Goal: Find specific page/section: Find specific page/section

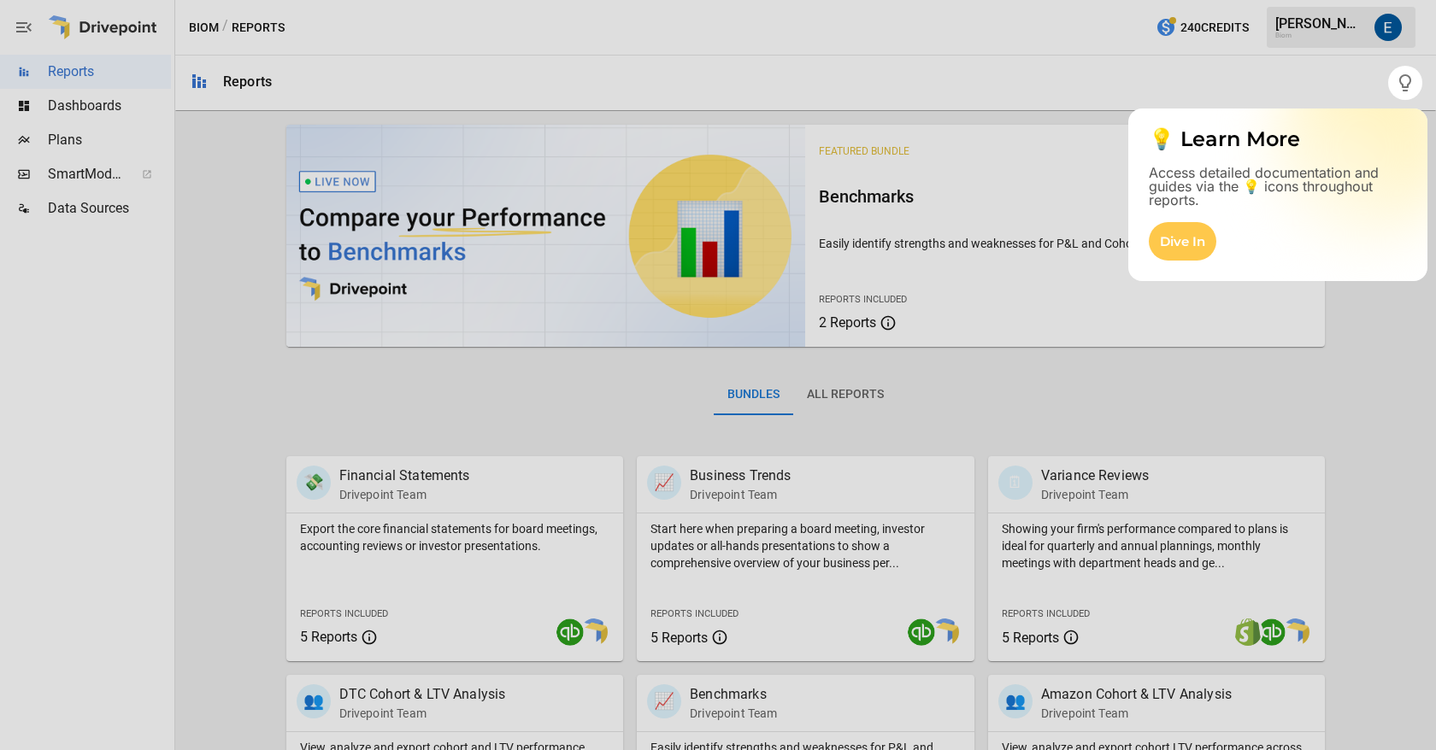
click at [102, 116] on div at bounding box center [718, 425] width 1436 height 650
click at [1395, 88] on icon "button" at bounding box center [1405, 83] width 21 height 21
click at [148, 112] on div at bounding box center [718, 425] width 1436 height 650
click at [97, 113] on div at bounding box center [718, 425] width 1436 height 650
drag, startPoint x: 306, startPoint y: 355, endPoint x: 462, endPoint y: 312, distance: 161.3
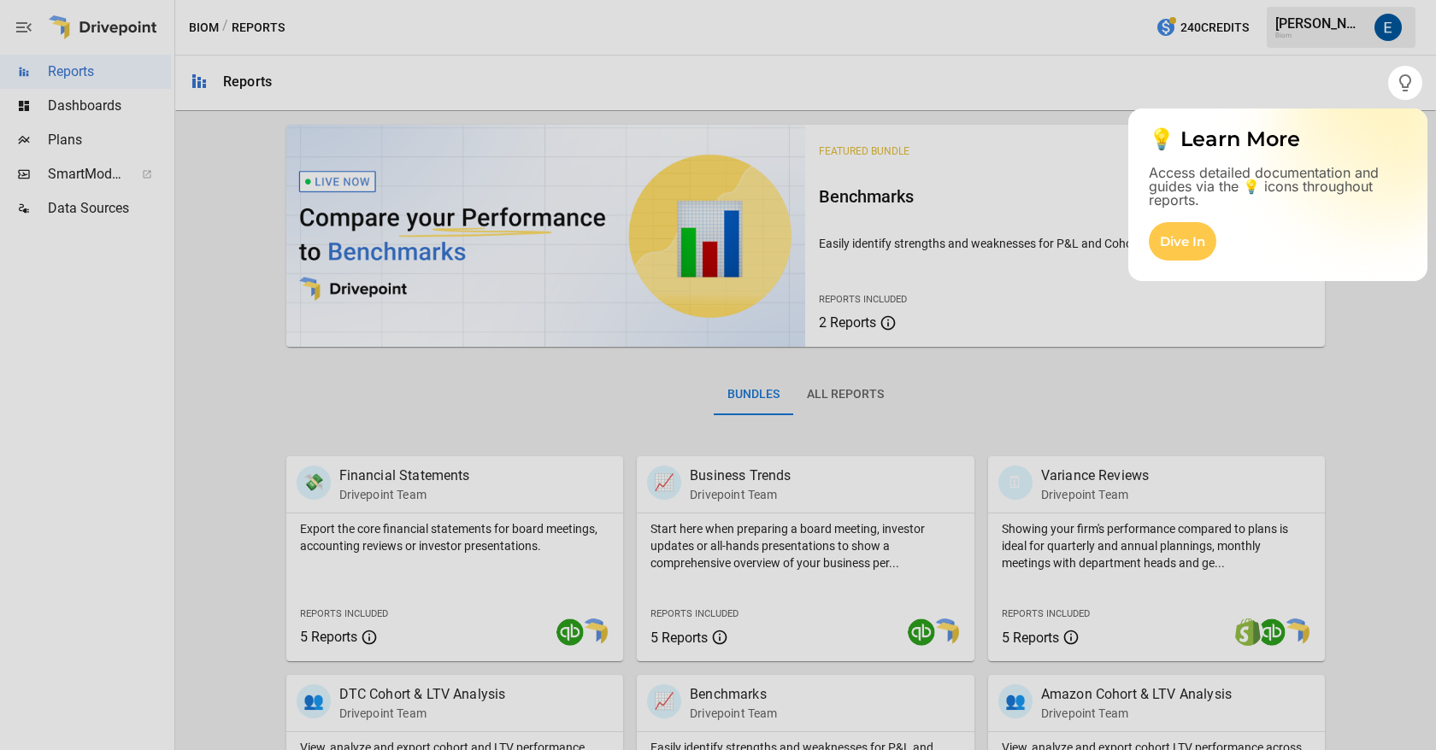
click at [308, 354] on div at bounding box center [718, 425] width 1436 height 650
click at [1186, 233] on div "Dive In" at bounding box center [1183, 241] width 68 height 38
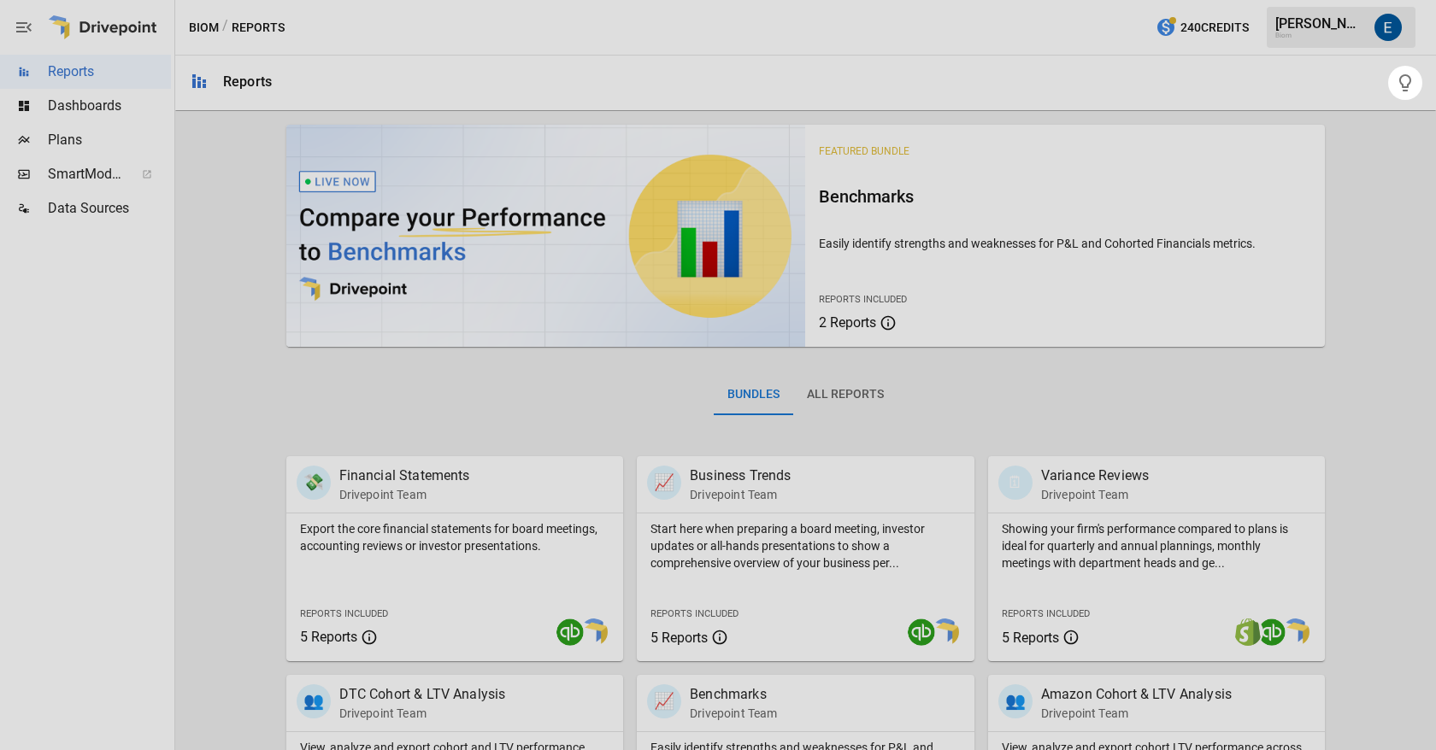
click div "💡 Learn More Access detailed documentation and guides via the 💡 icons throughou…" at bounding box center [718, 0] width 1436 height 0
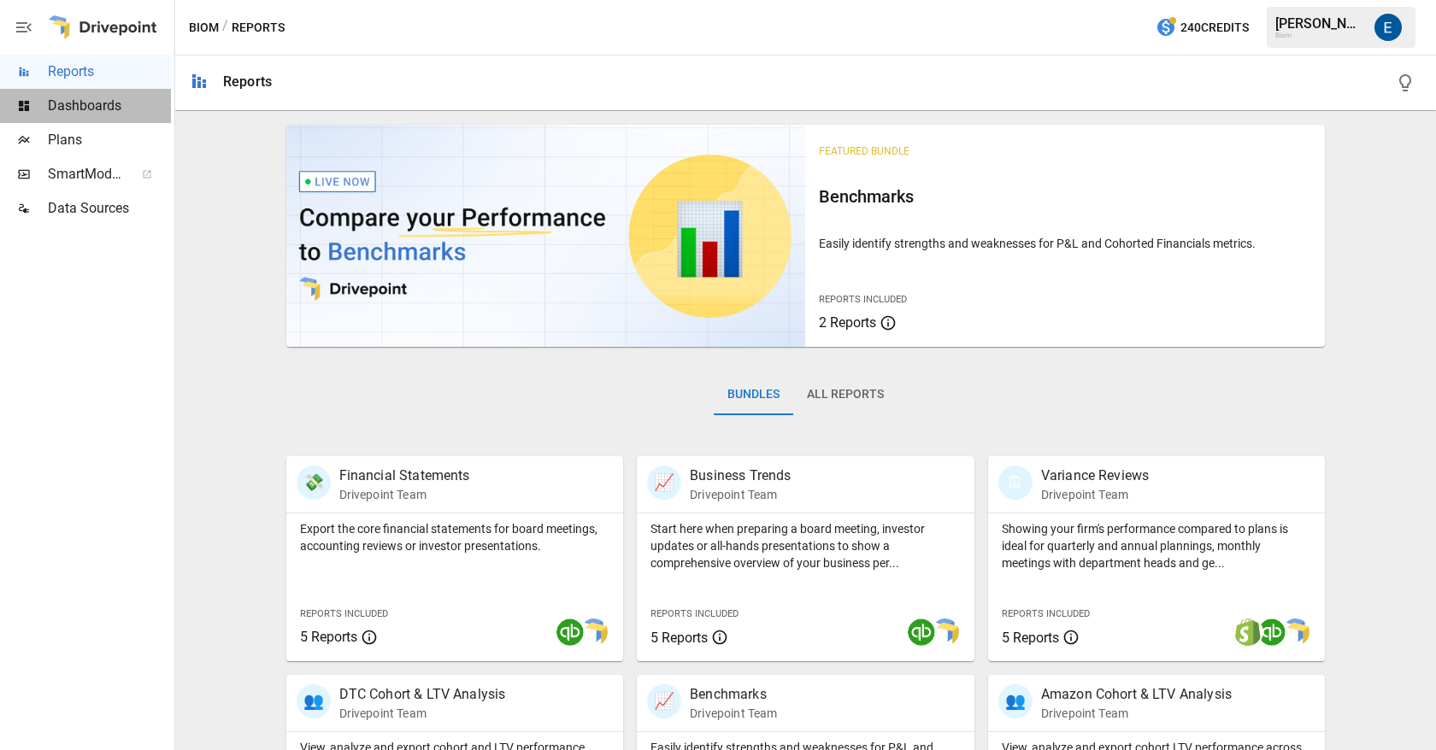
click at [126, 111] on span "Dashboards" at bounding box center [109, 106] width 123 height 21
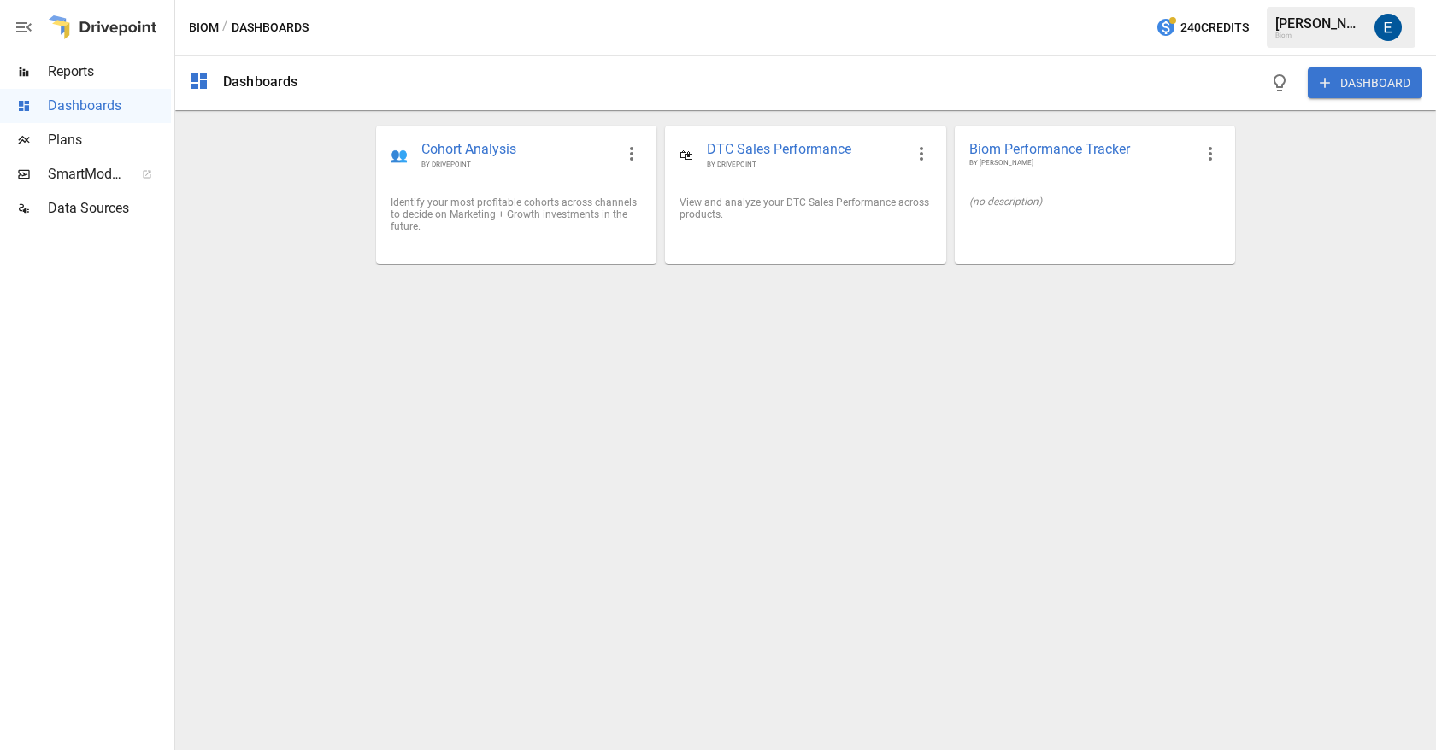
click at [100, 139] on span "Plans" at bounding box center [109, 140] width 123 height 21
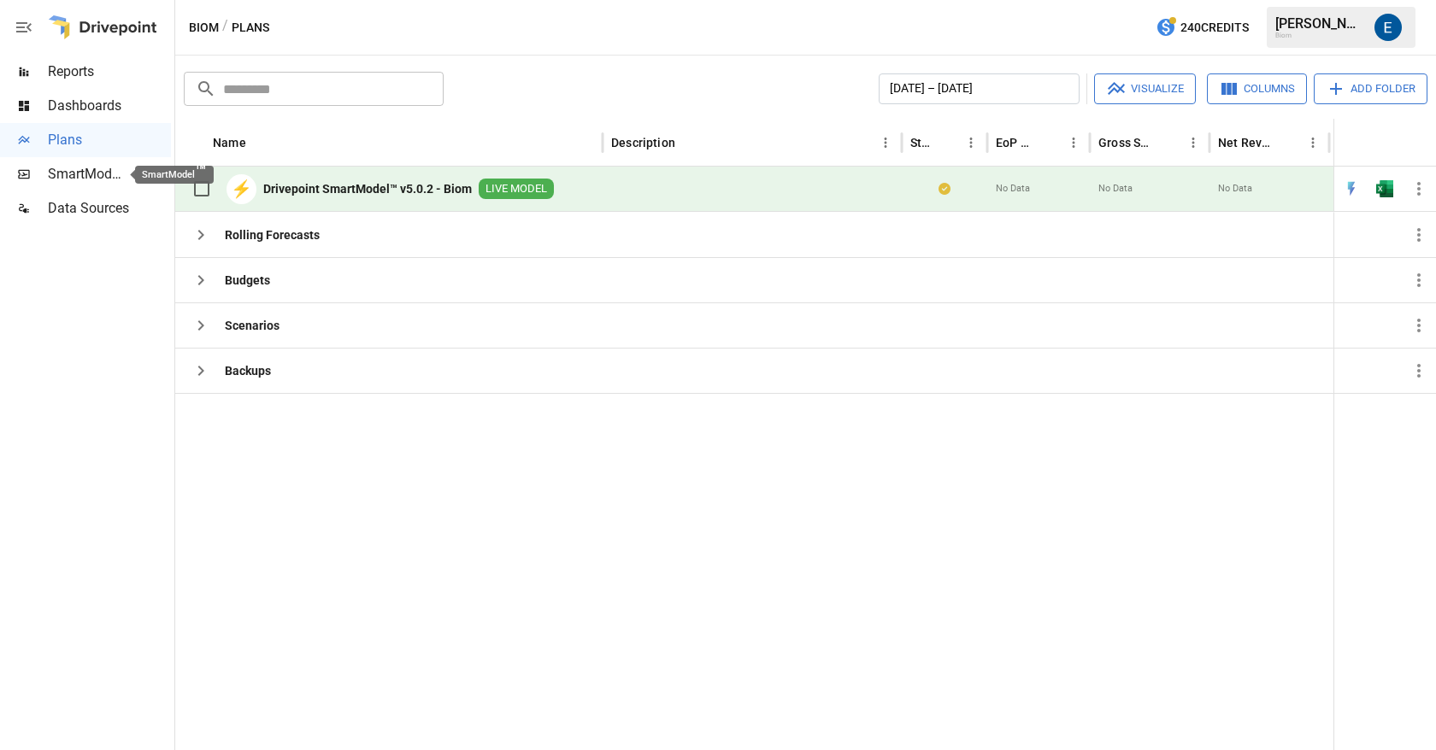
click at [94, 180] on span "SmartModel ™" at bounding box center [85, 174] width 75 height 21
